Goal: Task Accomplishment & Management: Complete application form

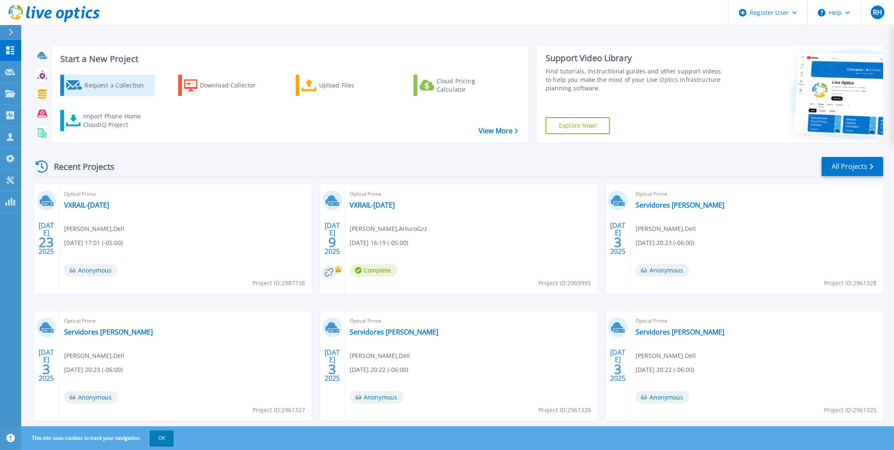
click at [130, 75] on link "Request a Collection" at bounding box center [107, 85] width 95 height 21
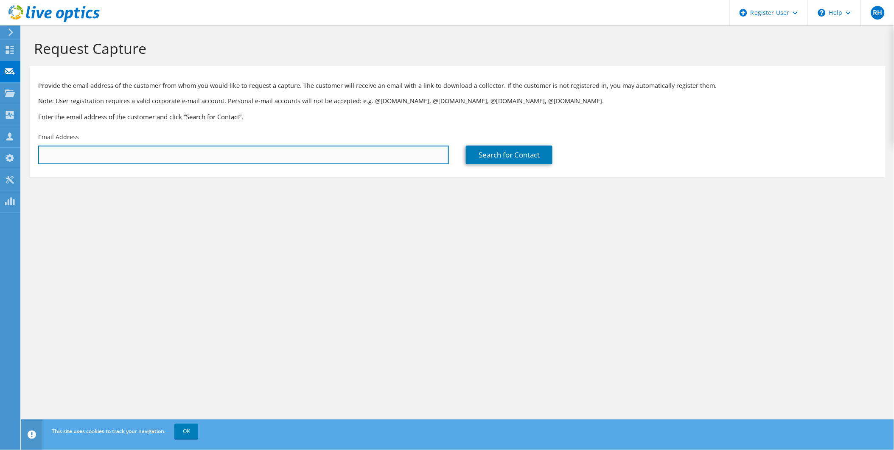
click at [164, 164] on input "text" at bounding box center [243, 155] width 411 height 19
paste input "[PERSON_NAME][EMAIL_ADDRESS][PERSON_NAME][DOMAIN_NAME]"
type input "[PERSON_NAME][EMAIL_ADDRESS][PERSON_NAME][DOMAIN_NAME]"
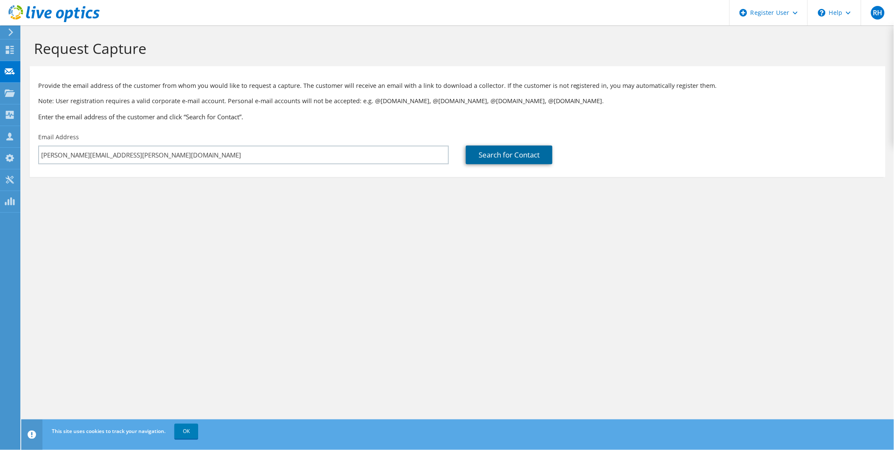
click at [477, 158] on link "Search for Contact" at bounding box center [509, 155] width 87 height 19
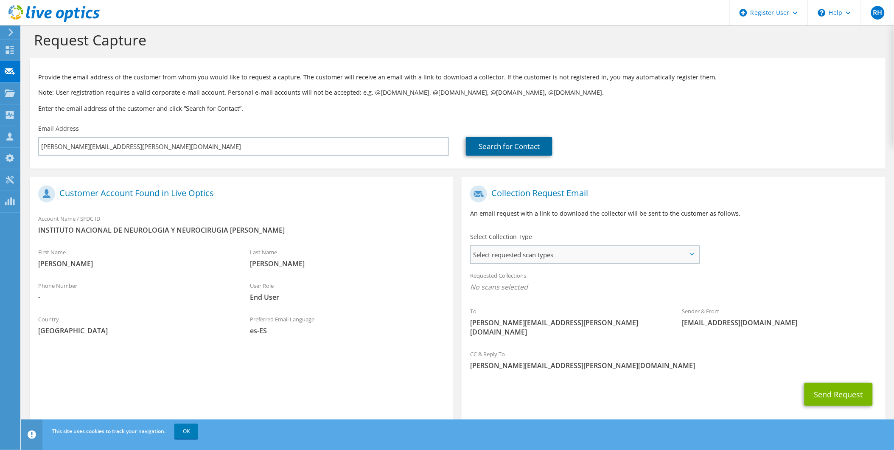
scroll to position [15, 0]
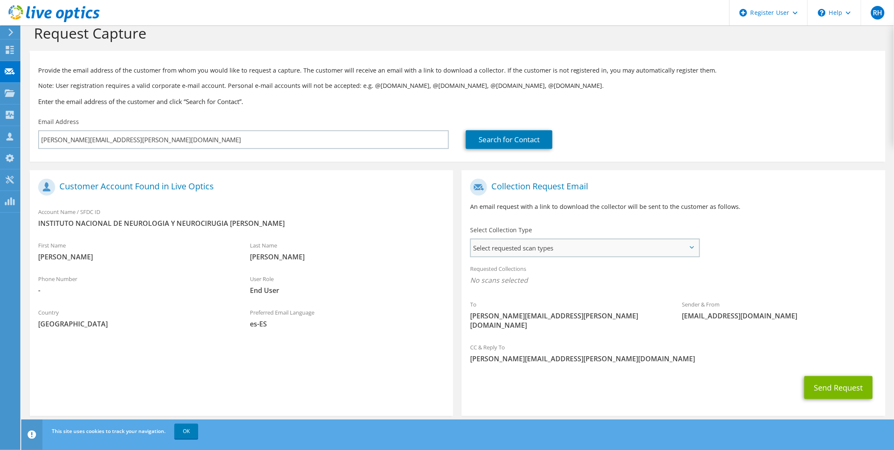
click at [599, 252] on span "Select requested scan types" at bounding box center [585, 247] width 228 height 17
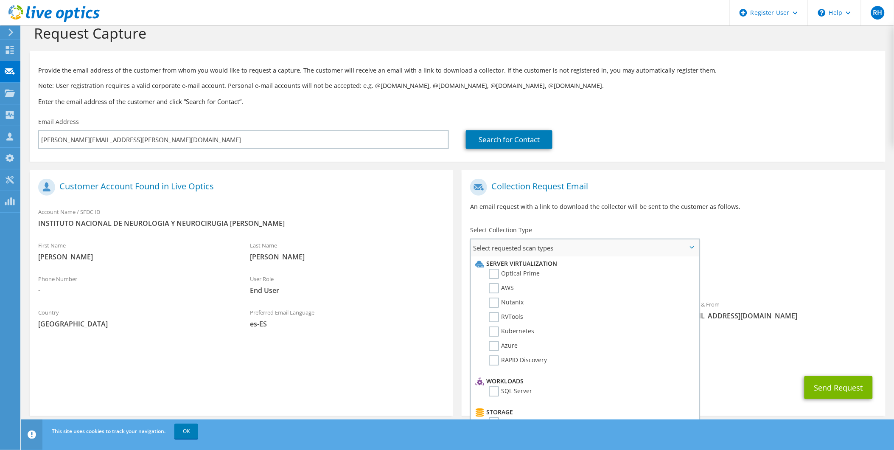
click at [601, 252] on span "Select requested scan types" at bounding box center [585, 247] width 228 height 17
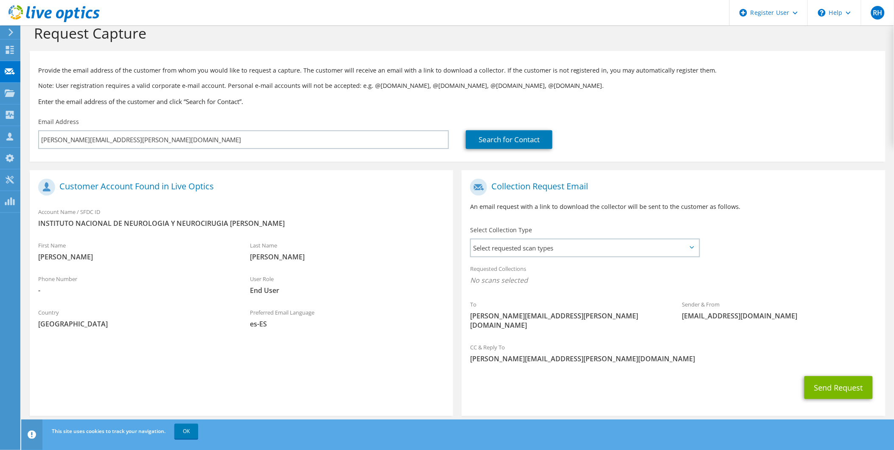
click at [796, 240] on div "To [PERSON_NAME][EMAIL_ADDRESS][PERSON_NAME][DOMAIN_NAME] Sender & From [EMAIL_…" at bounding box center [673, 256] width 423 height 164
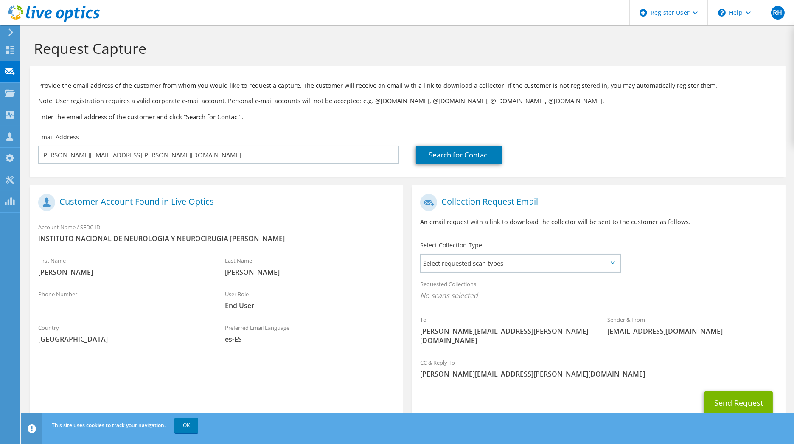
click at [400, 216] on div "Customer Account Found in Live Optics" at bounding box center [216, 204] width 373 height 28
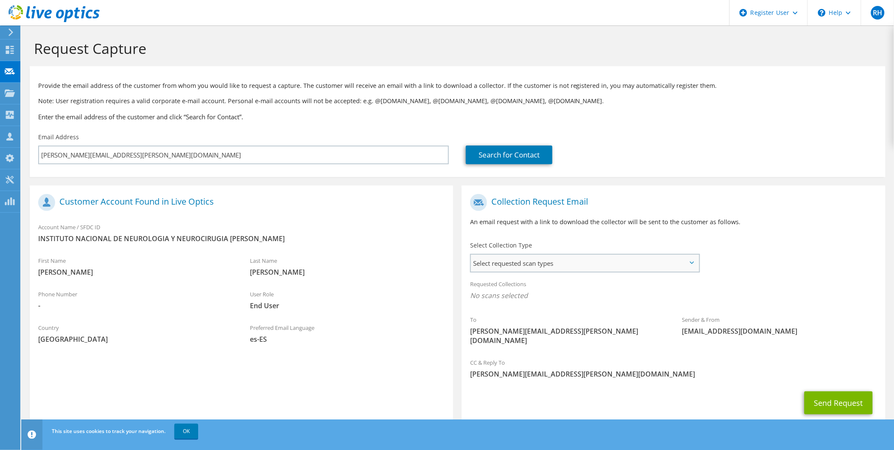
click at [591, 259] on span "Select requested scan types" at bounding box center [585, 263] width 228 height 17
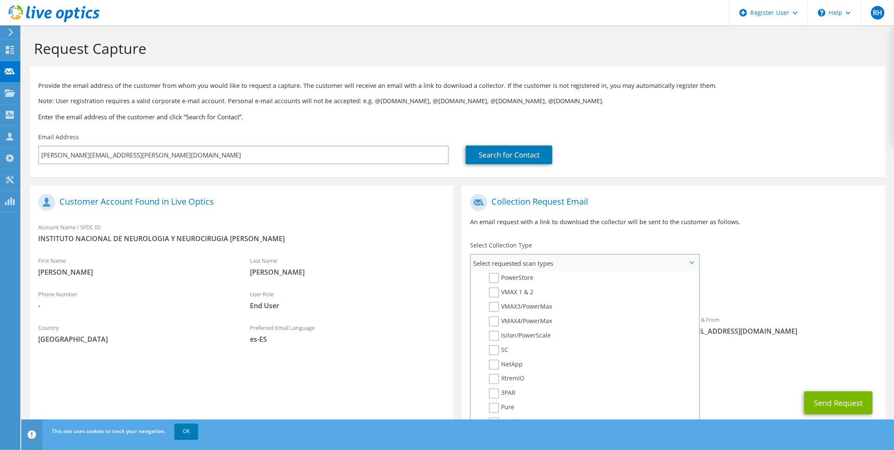
scroll to position [350, 0]
click at [747, 264] on div "To [PERSON_NAME][EMAIL_ADDRESS][PERSON_NAME][DOMAIN_NAME] Sender & From [EMAIL_…" at bounding box center [673, 272] width 423 height 164
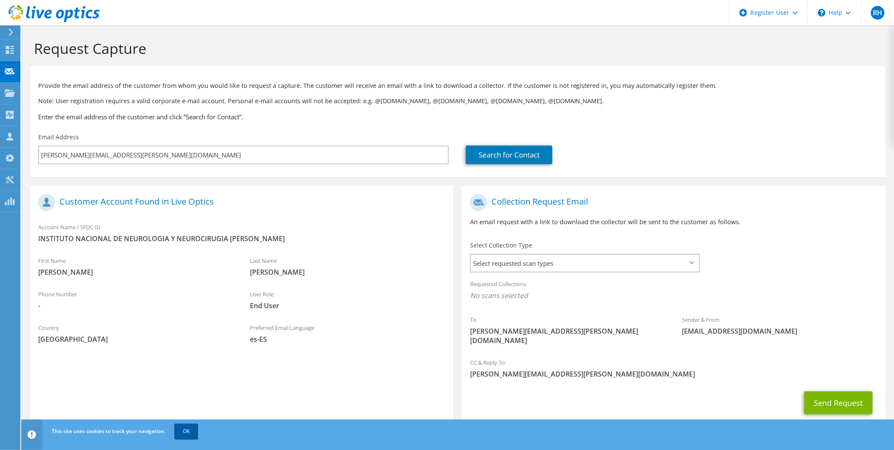
click at [189, 425] on link "OK" at bounding box center [186, 430] width 24 height 15
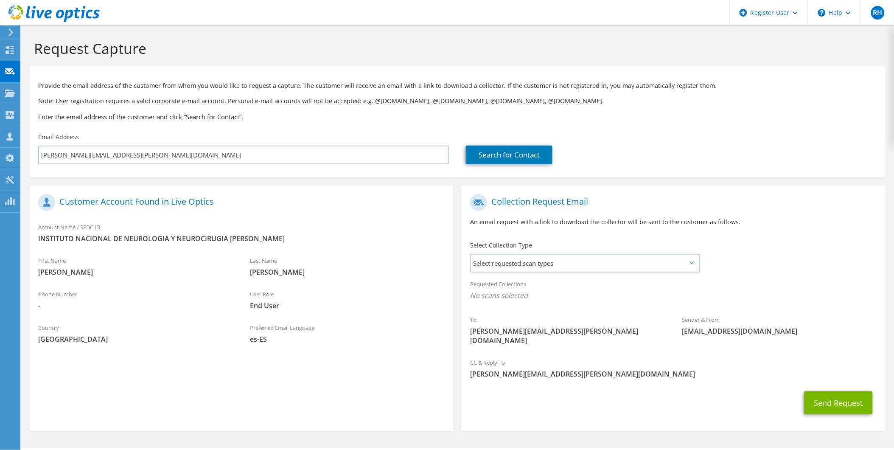
click at [602, 370] on span "[PERSON_NAME][EMAIL_ADDRESS][PERSON_NAME][DOMAIN_NAME]" at bounding box center [673, 373] width 406 height 9
click at [533, 369] on span "[PERSON_NAME][EMAIL_ADDRESS][PERSON_NAME][DOMAIN_NAME]" at bounding box center [673, 373] width 406 height 9
click at [535, 376] on div "CC & Reply To [PERSON_NAME][EMAIL_ADDRESS][PERSON_NAME][DOMAIN_NAME]" at bounding box center [673, 370] width 423 height 34
click at [616, 387] on div "Send Request" at bounding box center [673, 402] width 423 height 31
click at [516, 369] on span "[PERSON_NAME][EMAIL_ADDRESS][PERSON_NAME][DOMAIN_NAME]" at bounding box center [673, 373] width 406 height 9
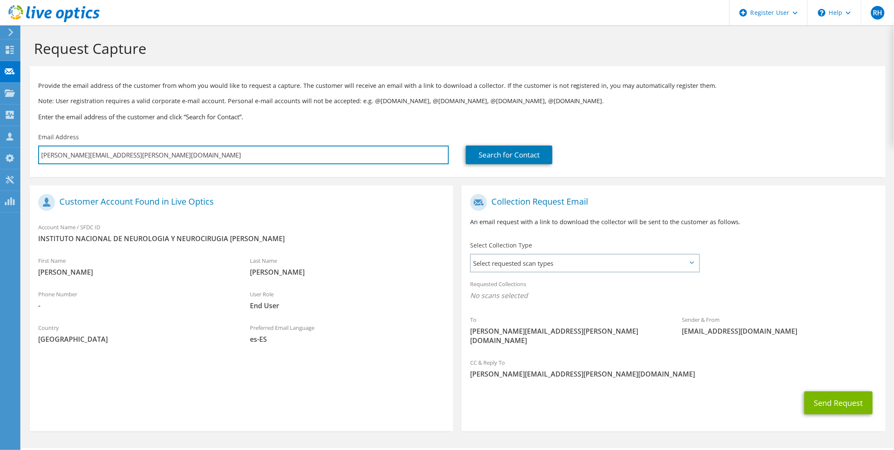
drag, startPoint x: 177, startPoint y: 156, endPoint x: 25, endPoint y: 151, distance: 152.0
click at [25, 151] on section "Request Capture Provide the email address of the customer from whom you would l…" at bounding box center [457, 249] width 873 height 448
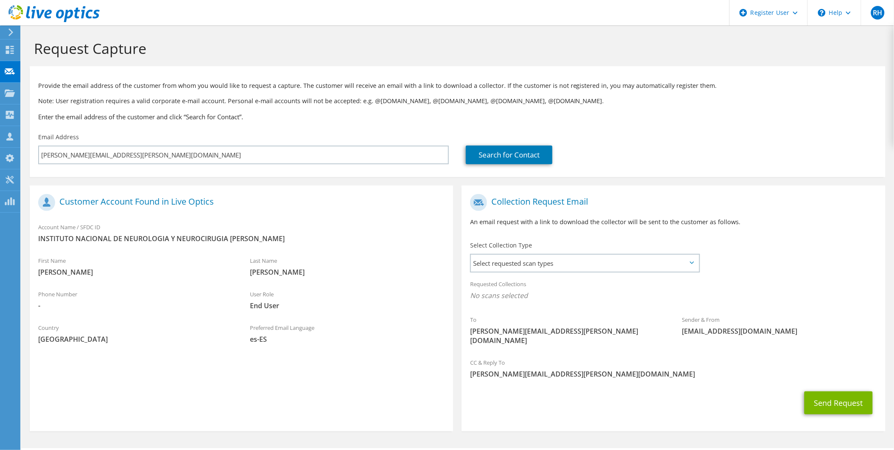
drag, startPoint x: 417, startPoint y: 286, endPoint x: 492, endPoint y: 380, distance: 120.7
click at [416, 286] on div "User Role End User" at bounding box center [347, 299] width 212 height 29
click at [830, 139] on div "Search for Contact" at bounding box center [671, 149] width 428 height 40
